Goal: Task Accomplishment & Management: Use online tool/utility

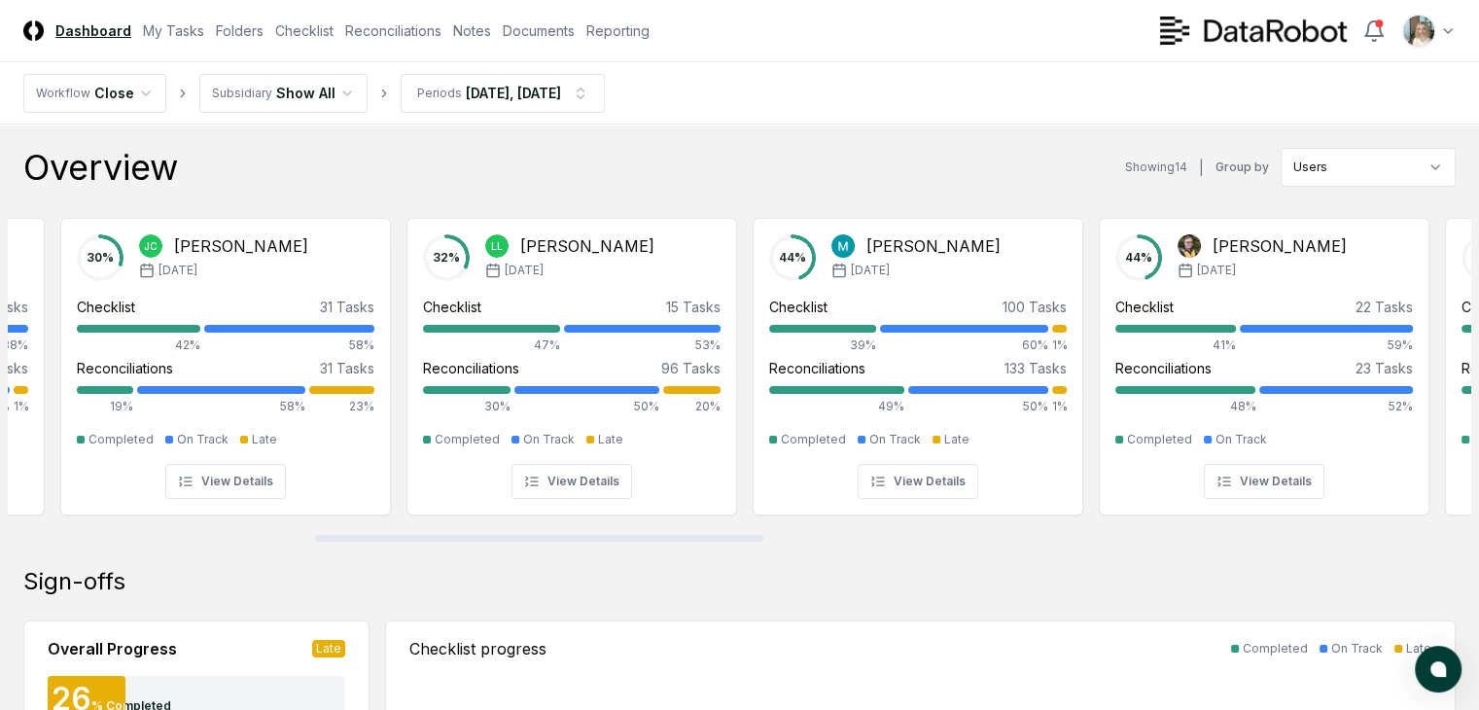
scroll to position [0, 1011]
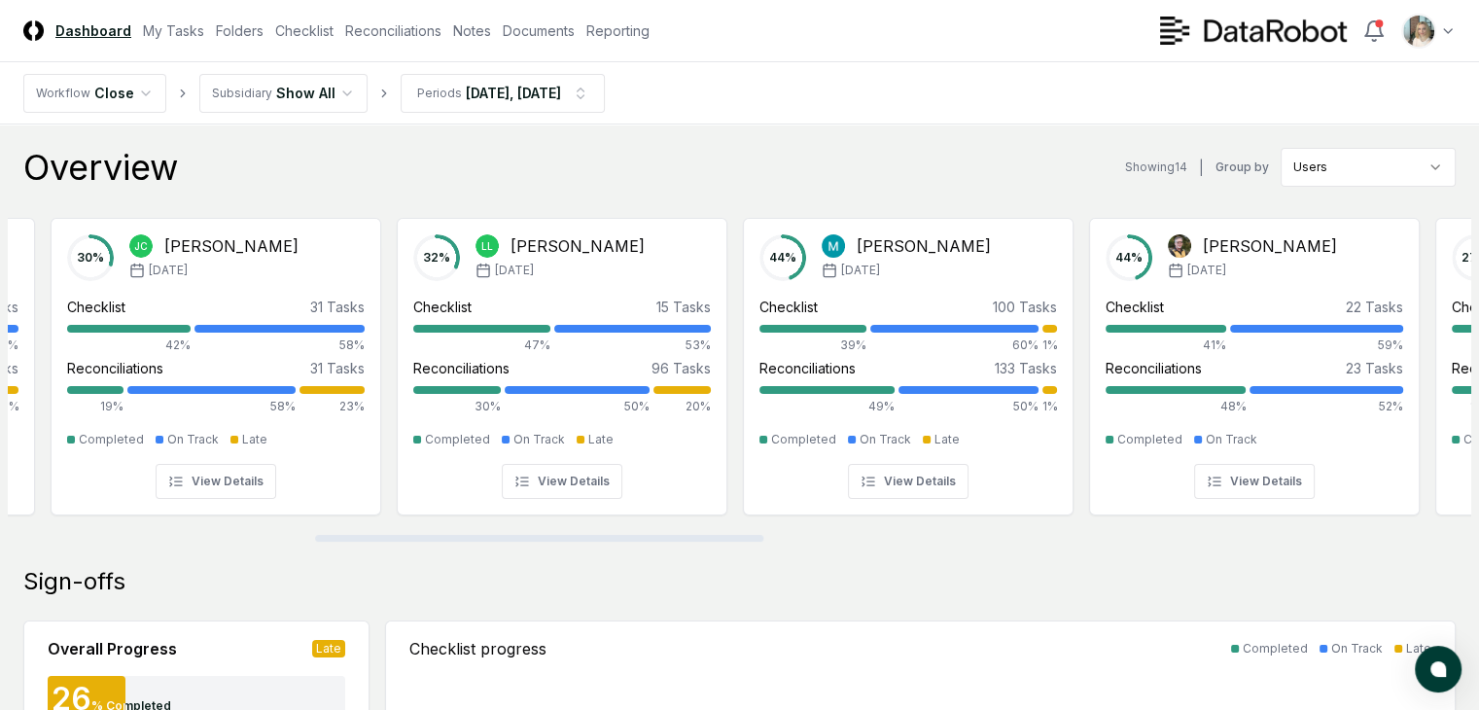
drag, startPoint x: 401, startPoint y: 538, endPoint x: 708, endPoint y: 565, distance: 308.4
click at [708, 542] on div at bounding box center [539, 538] width 448 height 7
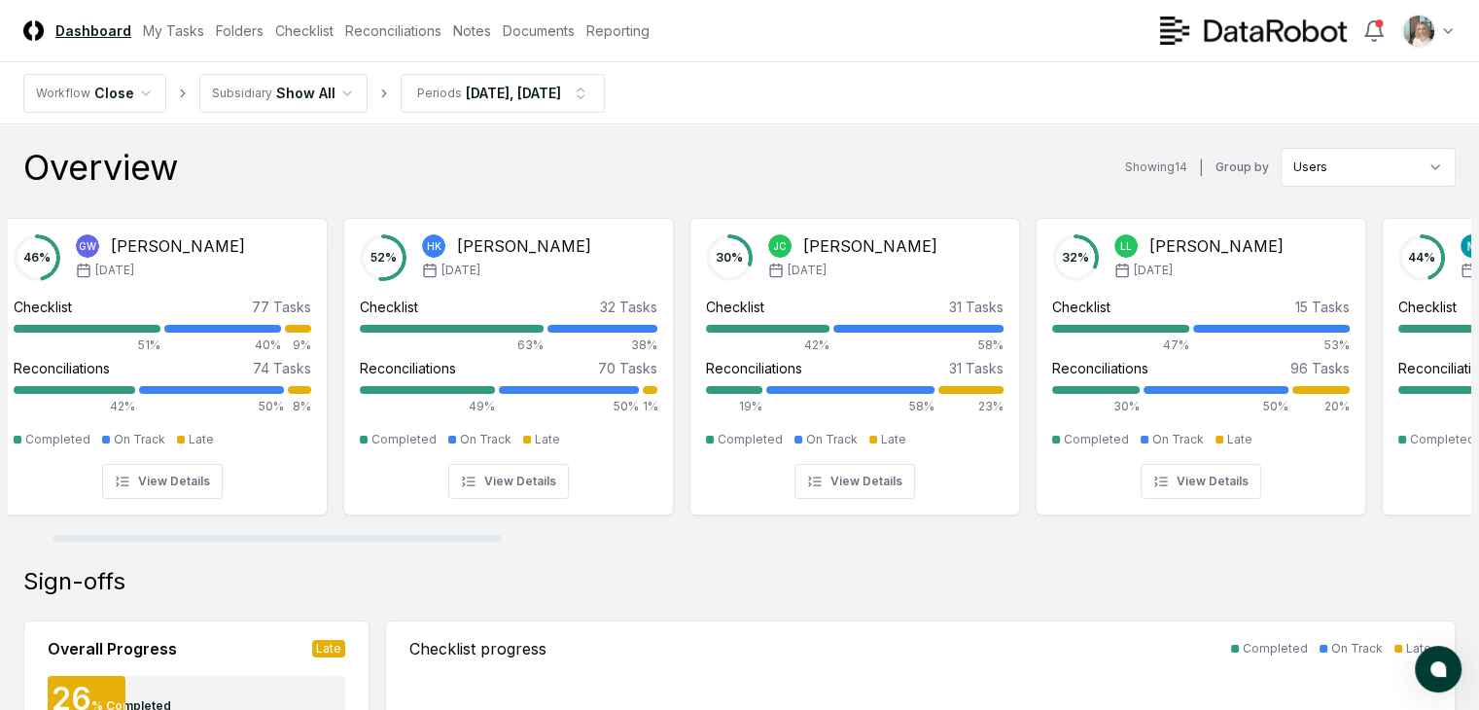
scroll to position [0, 0]
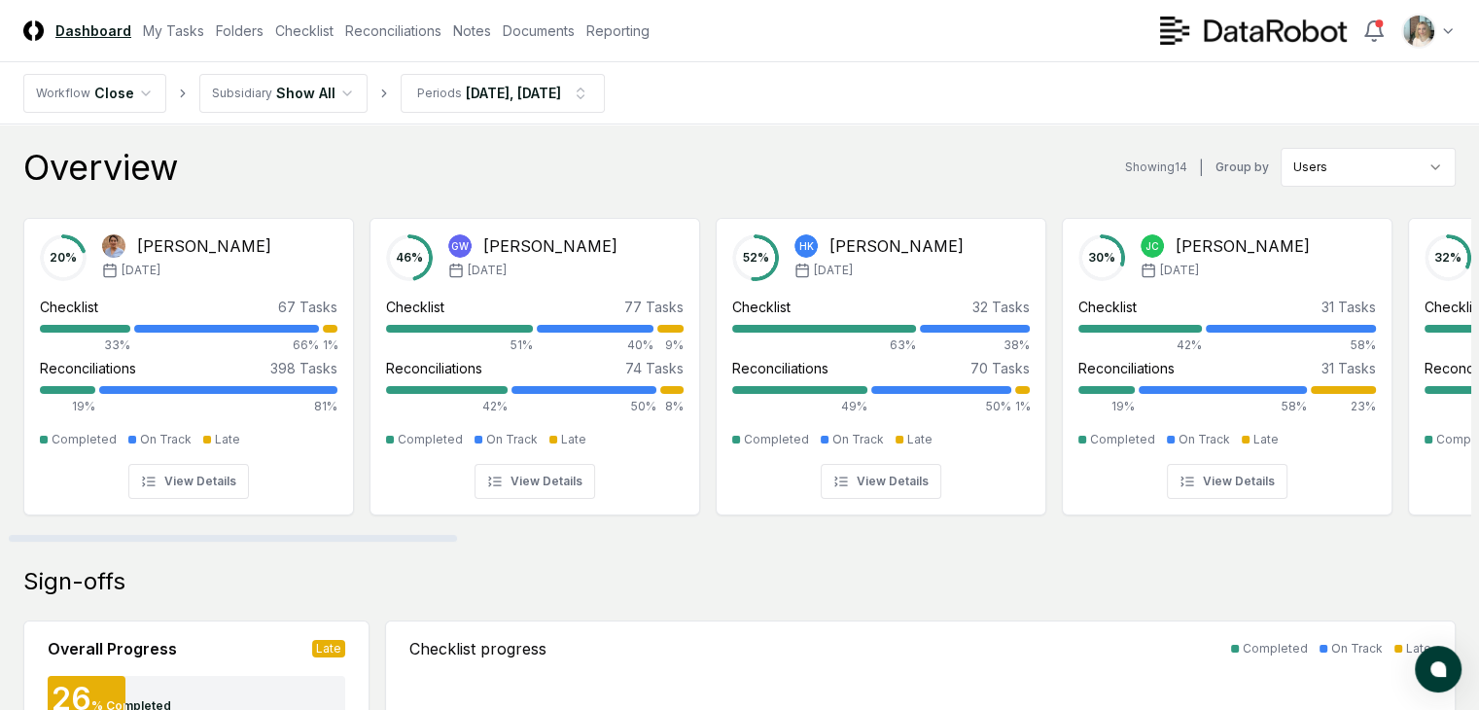
drag, startPoint x: 727, startPoint y: 536, endPoint x: 246, endPoint y: 588, distance: 484.1
click at [246, 542] on div at bounding box center [233, 538] width 448 height 7
click at [333, 27] on link "Checklist" at bounding box center [304, 30] width 58 height 20
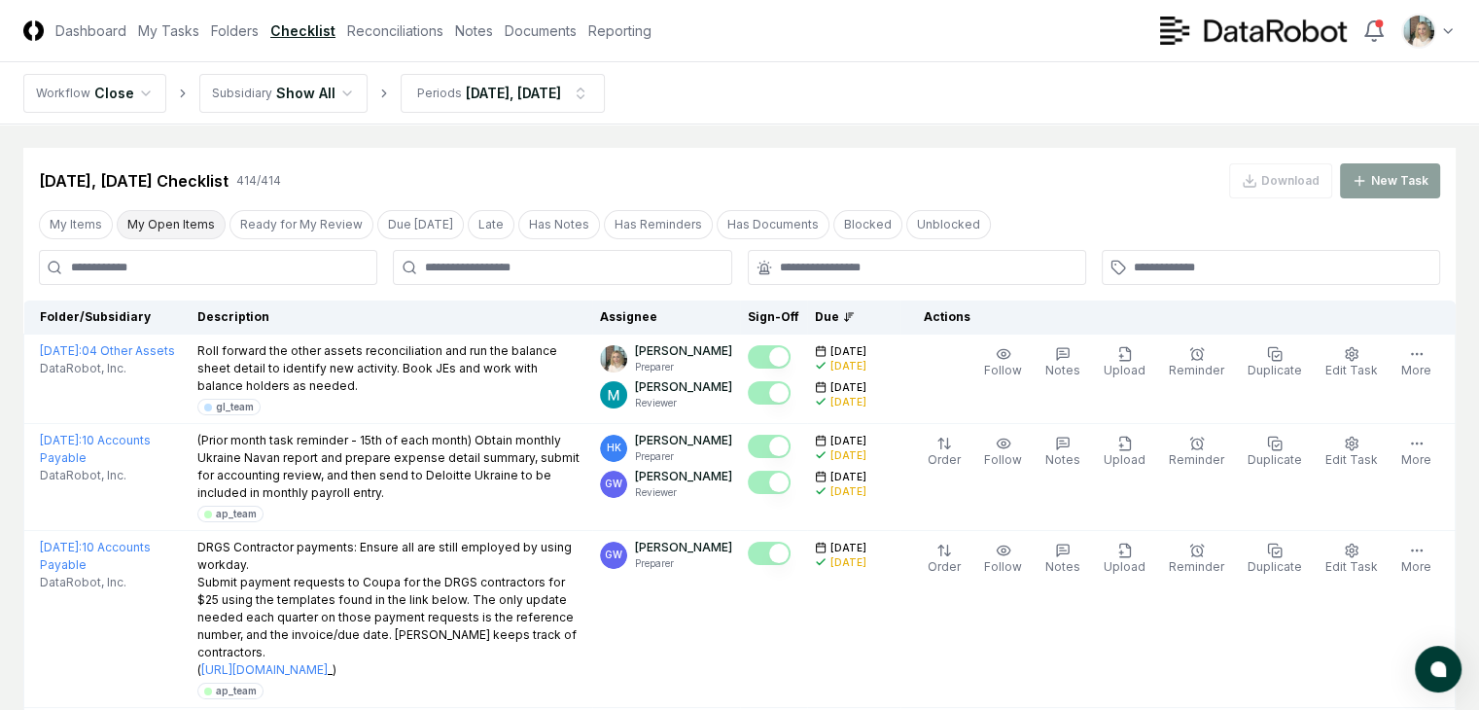
click at [168, 227] on button "My Open Items" at bounding box center [171, 224] width 109 height 29
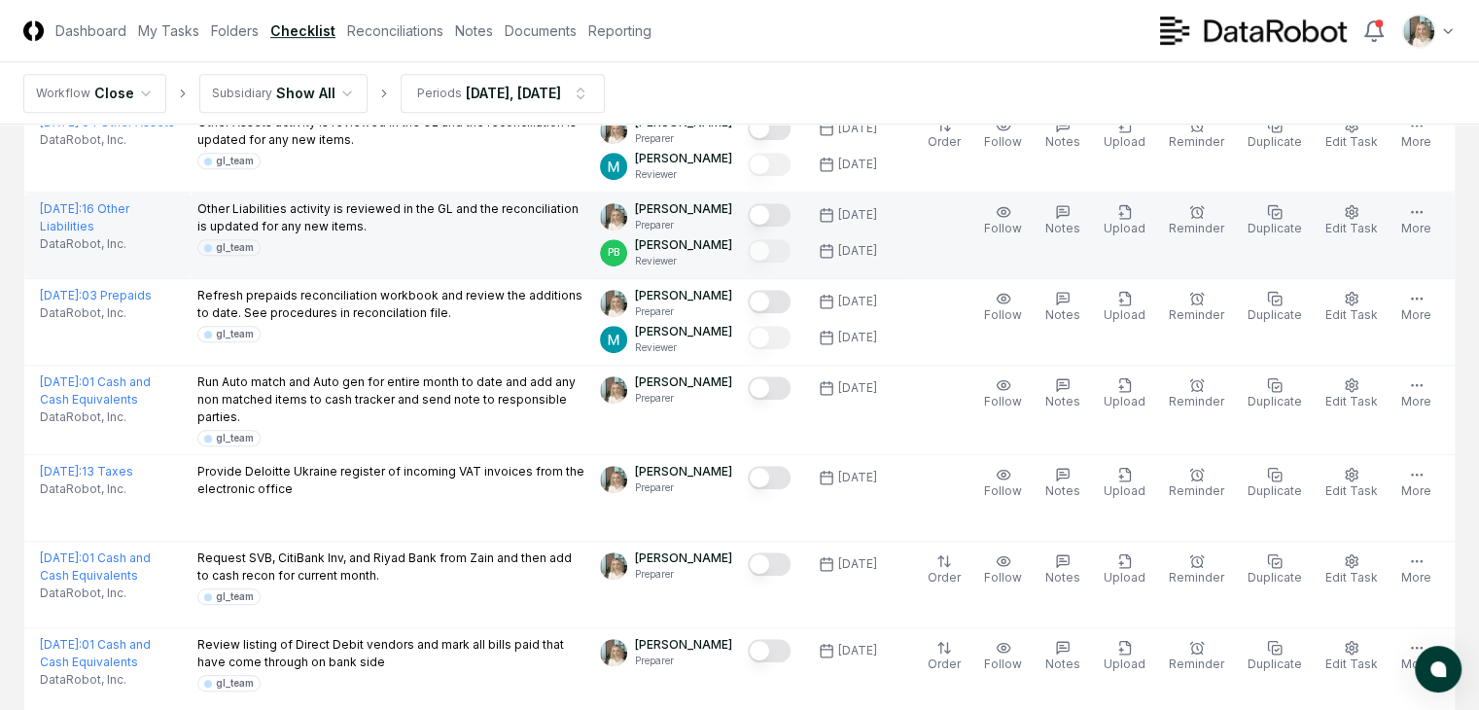
scroll to position [1231, 0]
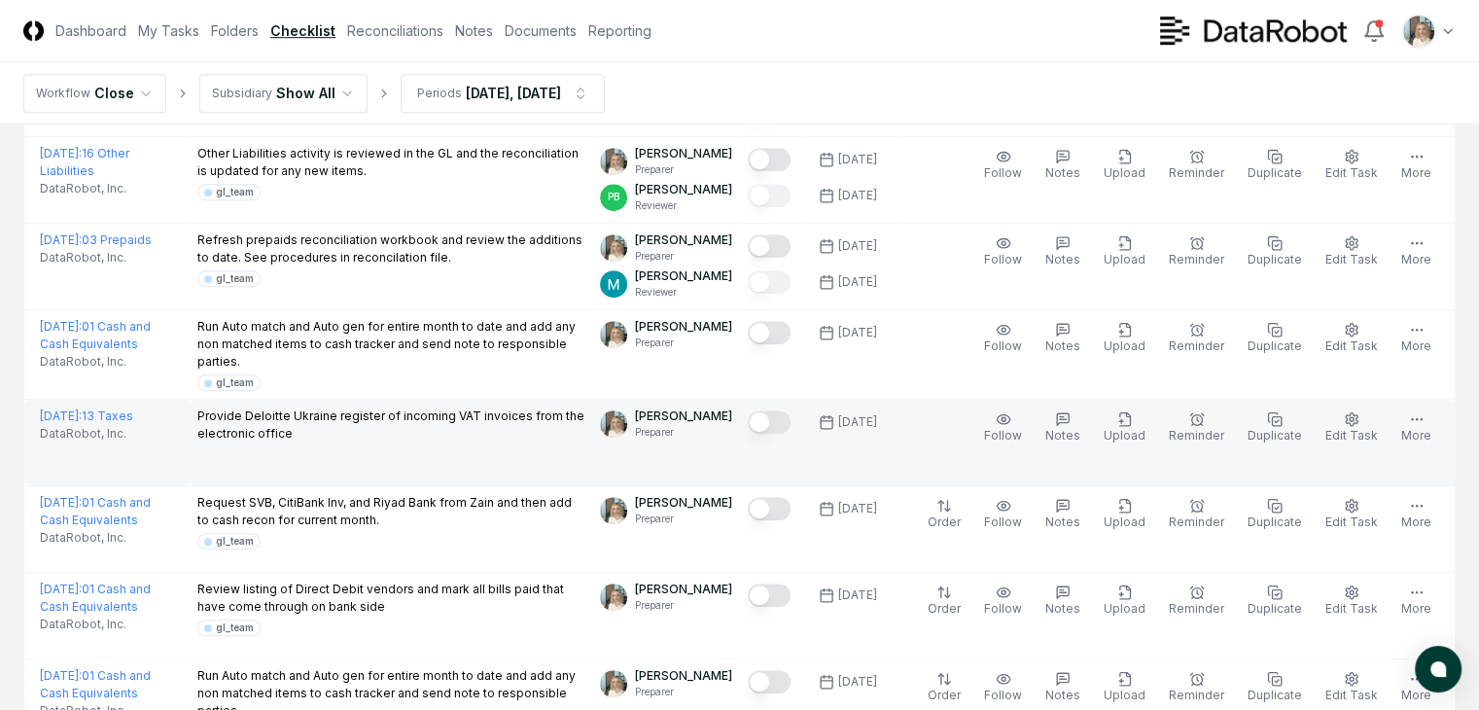
click at [775, 433] on button "Mark complete" at bounding box center [769, 421] width 43 height 23
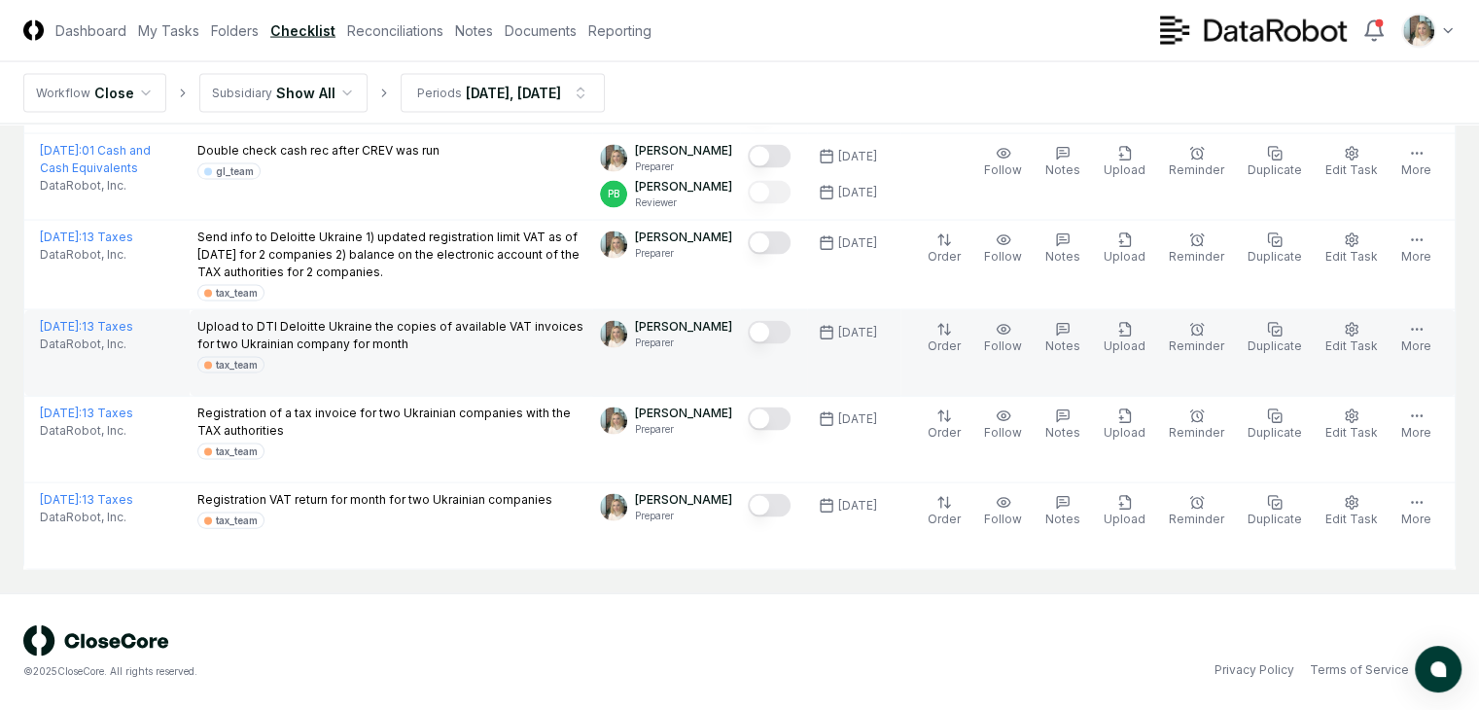
scroll to position [4013, 0]
